Goal: Information Seeking & Learning: Understand process/instructions

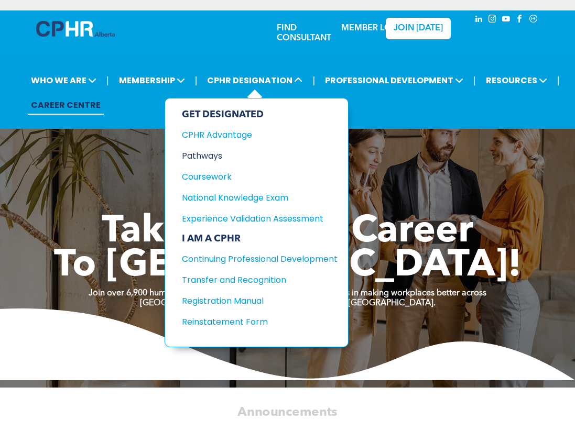
click at [215, 155] on div "Pathways" at bounding box center [252, 155] width 140 height 13
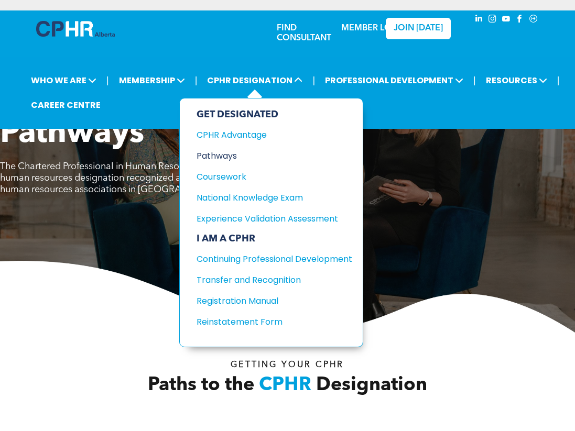
click at [233, 159] on div "Pathways" at bounding box center [267, 155] width 140 height 13
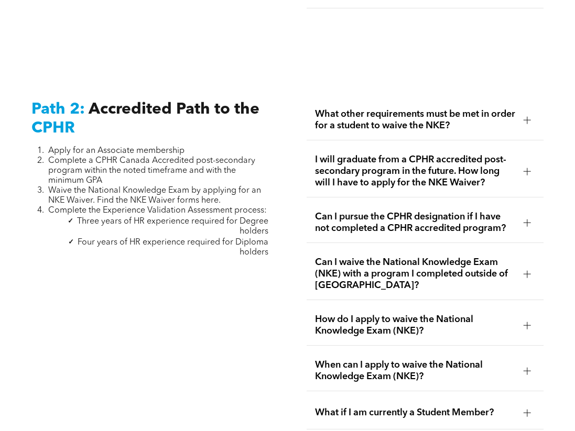
scroll to position [1573, 0]
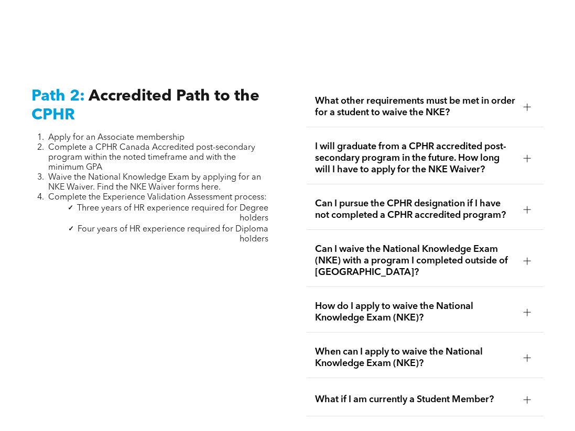
click at [465, 95] on span "What other requirements must be met in order for a student to waive the NKE?" at bounding box center [415, 106] width 200 height 23
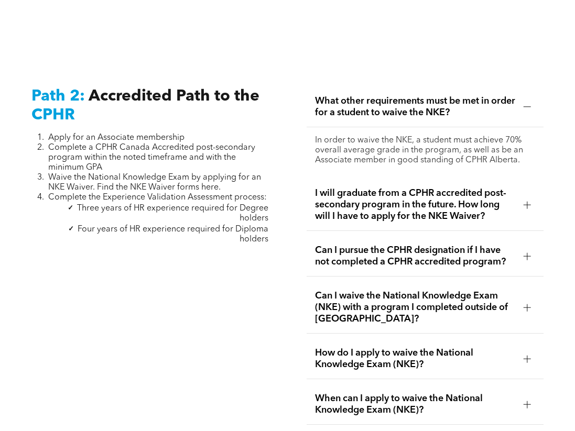
click at [468, 188] on span "I will graduate from a CPHR accredited post-secondary program in the future. Ho…" at bounding box center [415, 205] width 200 height 35
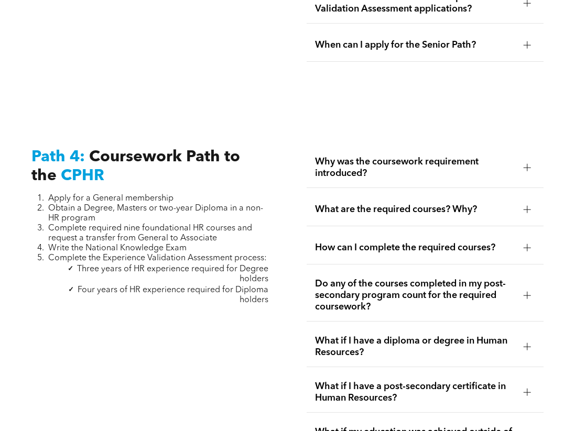
scroll to position [3145, 0]
click at [436, 203] on span "What are the required courses? Why?" at bounding box center [415, 209] width 200 height 12
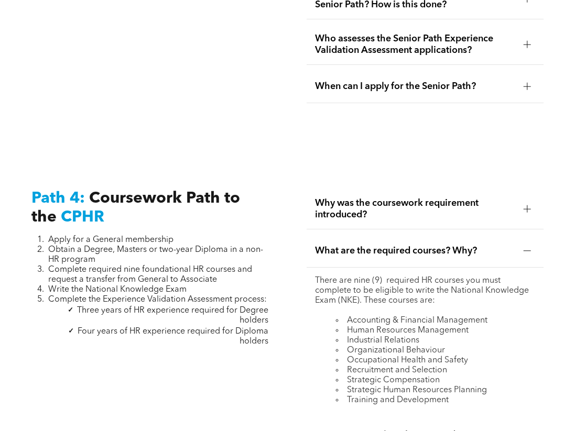
scroll to position [3093, 0]
